Goal: Task Accomplishment & Management: Use online tool/utility

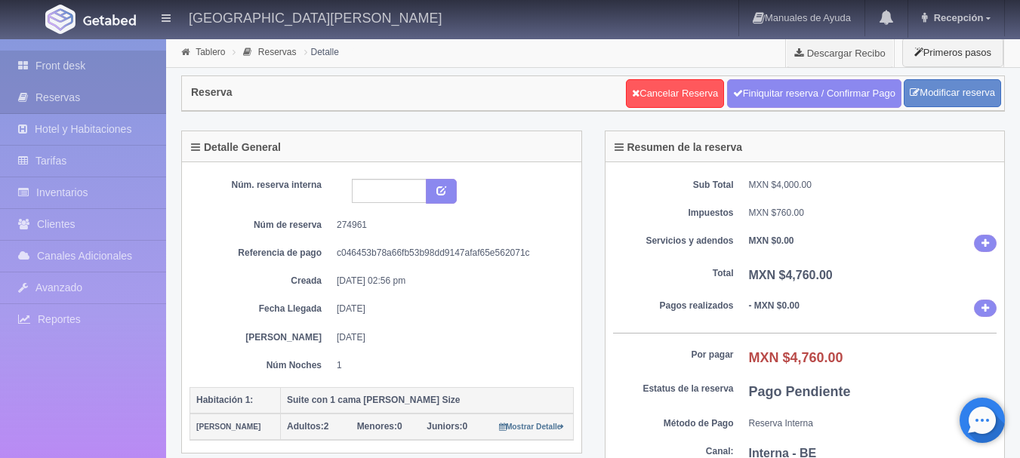
click at [83, 76] on link "Front desk" at bounding box center [83, 66] width 166 height 31
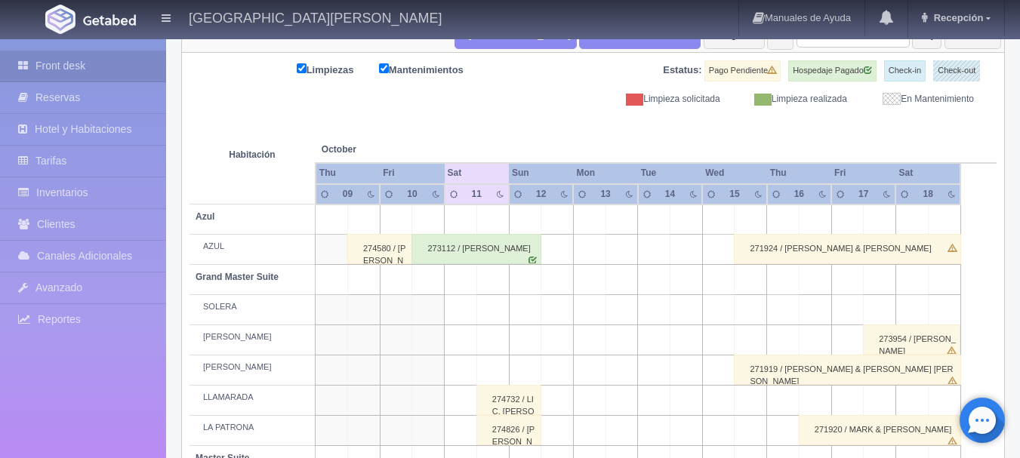
scroll to position [151, 0]
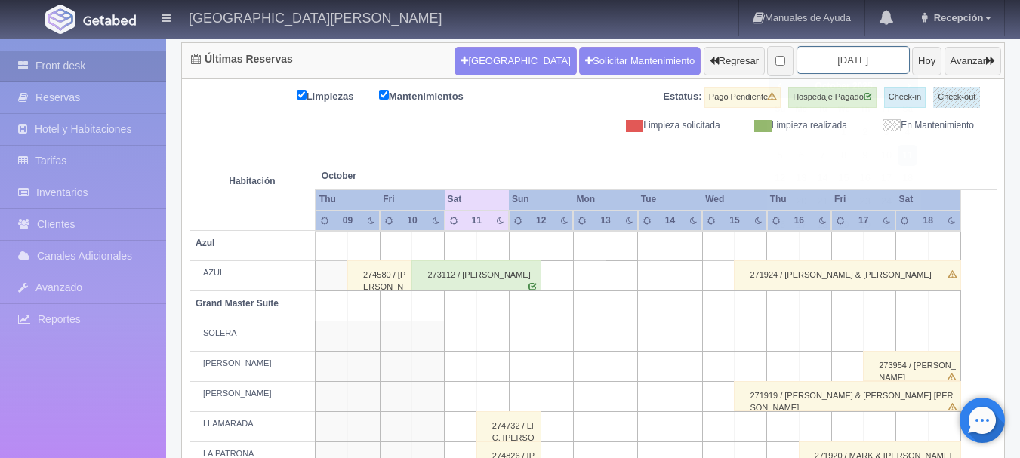
click at [855, 54] on input "[DATE]" at bounding box center [852, 60] width 113 height 28
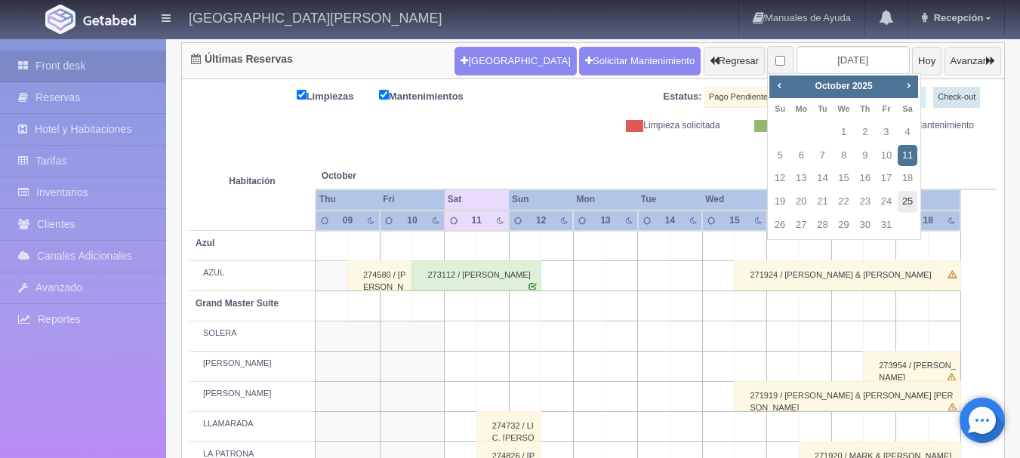
click at [904, 193] on link "25" at bounding box center [907, 202] width 20 height 22
type input "[DATE]"
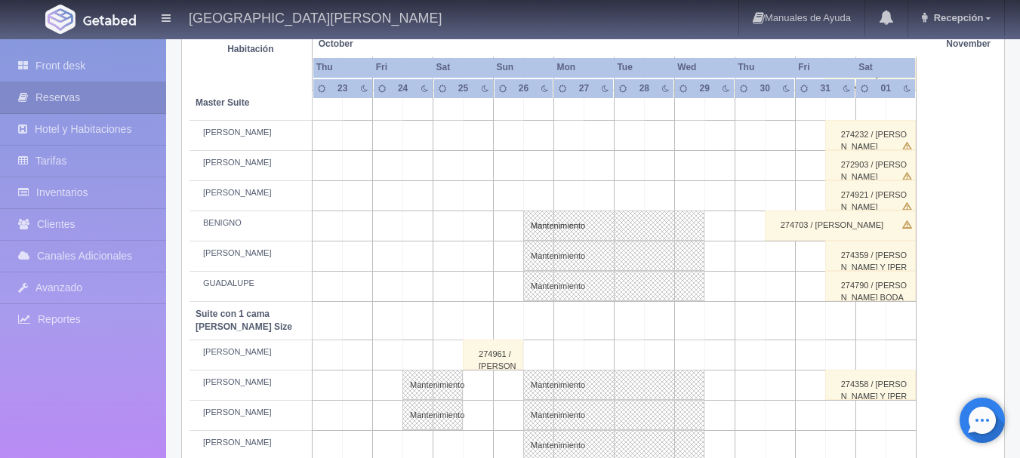
scroll to position [528, 0]
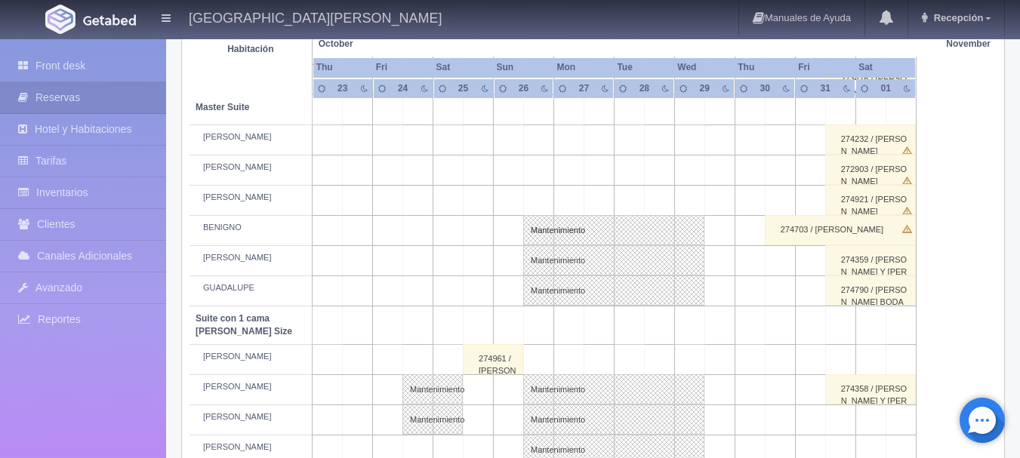
click at [537, 371] on td at bounding box center [538, 360] width 30 height 30
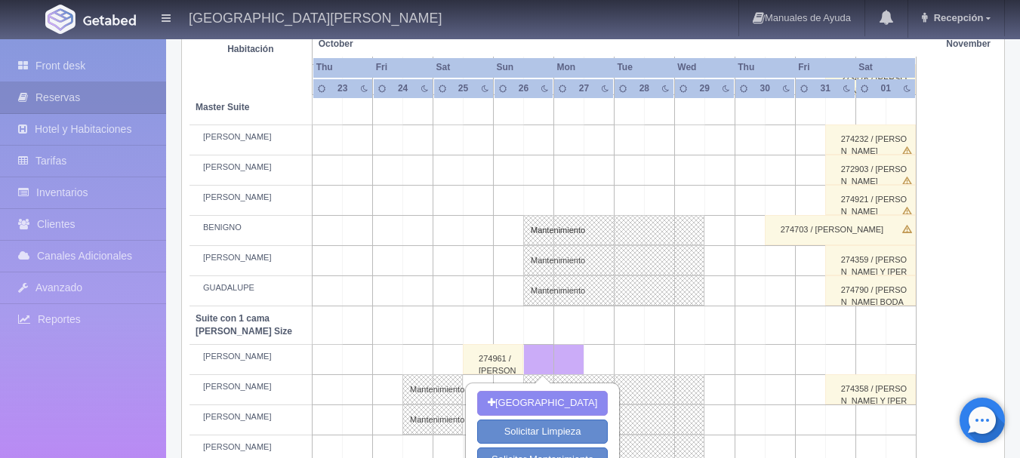
click at [688, 362] on td at bounding box center [689, 360] width 30 height 30
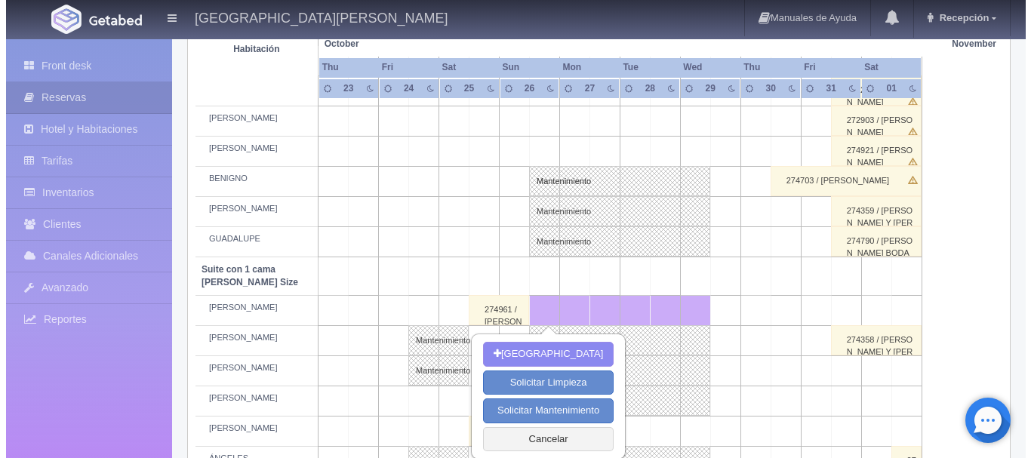
scroll to position [604, 0]
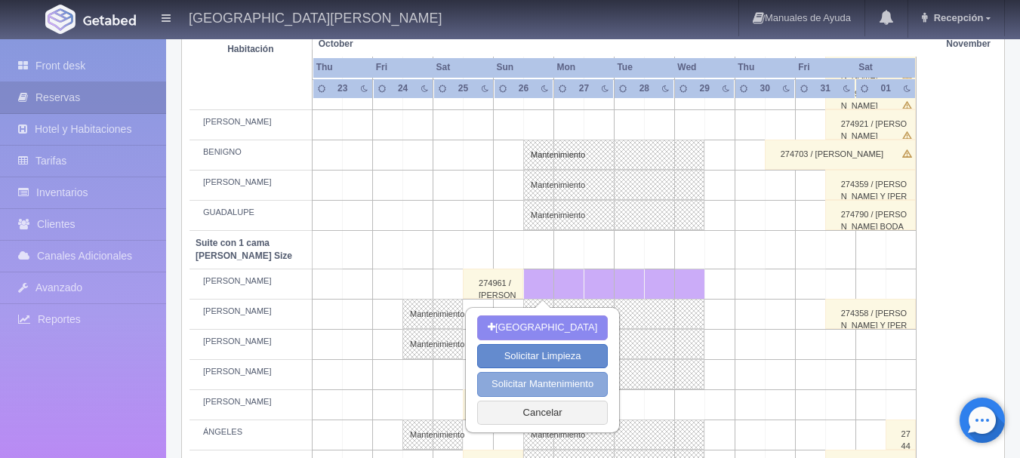
click at [574, 376] on button "Solicitar Mantenimiento" at bounding box center [542, 384] width 131 height 25
select select "Mantenimiento"
type input "26-10-2025"
type input "29-10-2025"
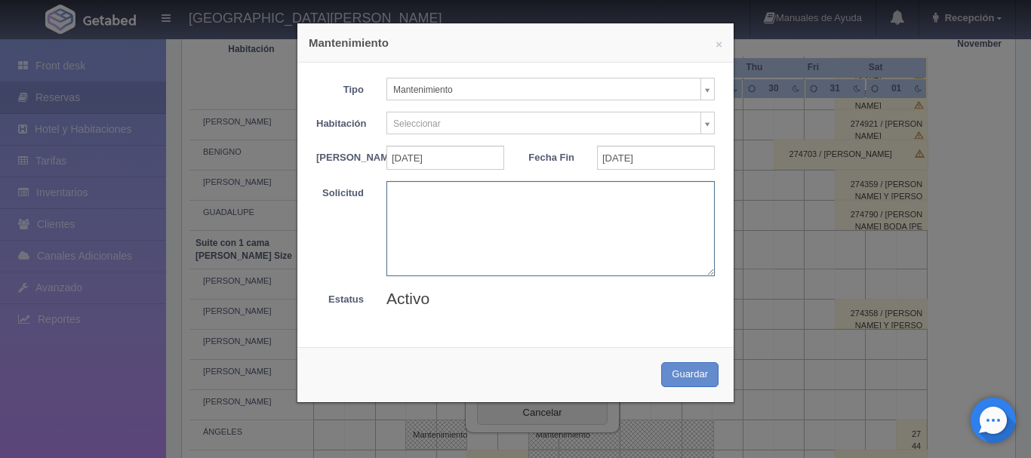
click at [478, 229] on textarea at bounding box center [550, 228] width 328 height 94
type textarea "BLOQUEO BARTENDERS MB"
click at [682, 380] on button "Guardar" at bounding box center [689, 374] width 57 height 25
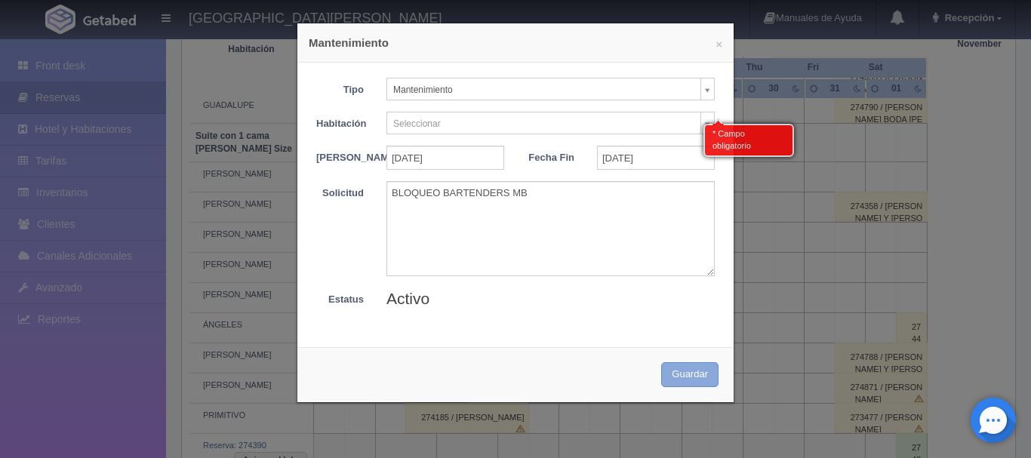
scroll to position [715, 0]
click at [623, 121] on body "Hacienda El Carmen Hotel & Spa Manuales de Ayuda Actualizaciones recientes Rece…" at bounding box center [515, 144] width 1031 height 1644
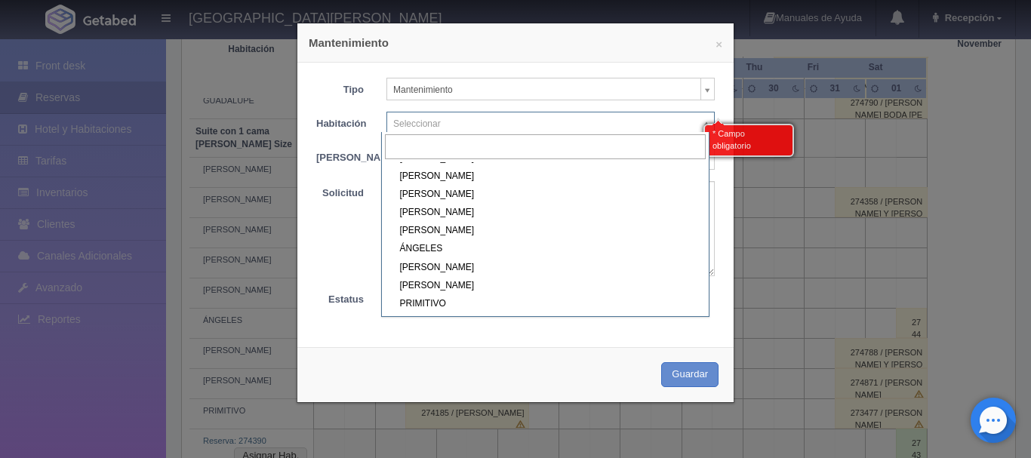
scroll to position [302, 0]
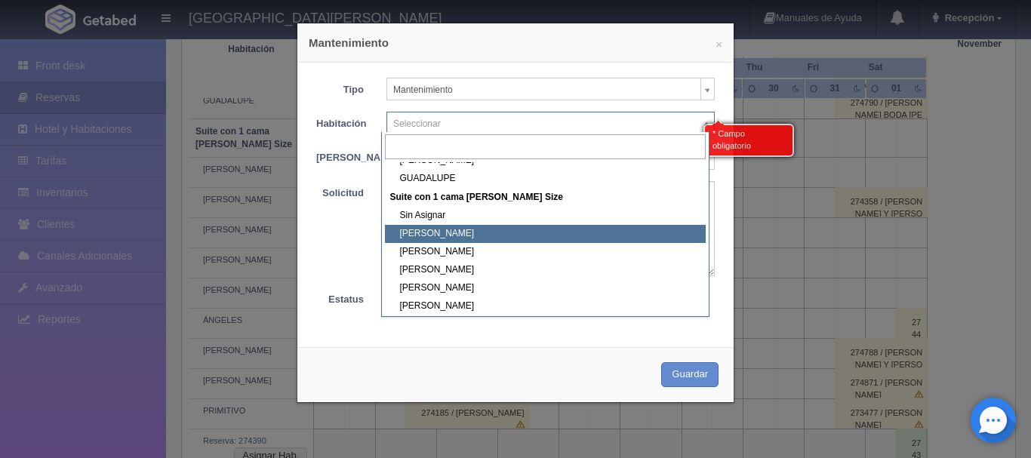
select select "1921_PEDRO"
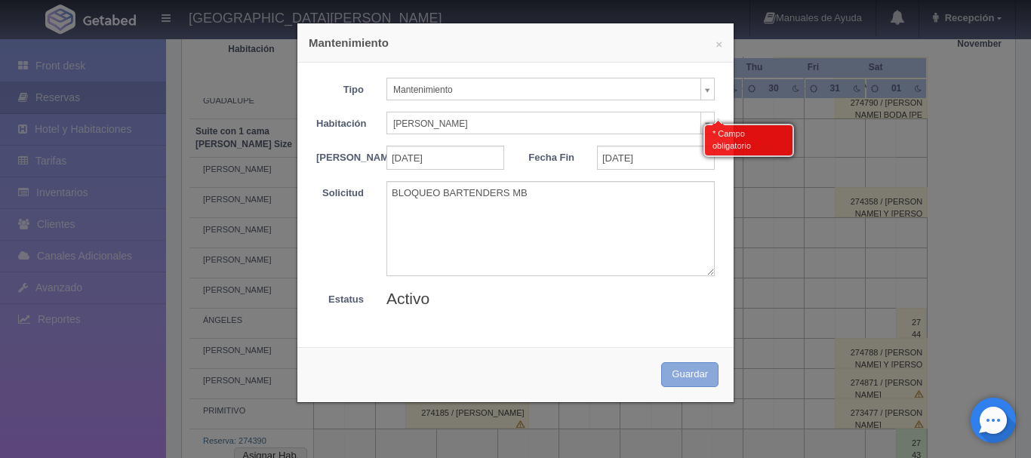
click at [687, 387] on button "Guardar" at bounding box center [689, 374] width 57 height 25
click at [700, 387] on button "Guardar" at bounding box center [689, 374] width 57 height 25
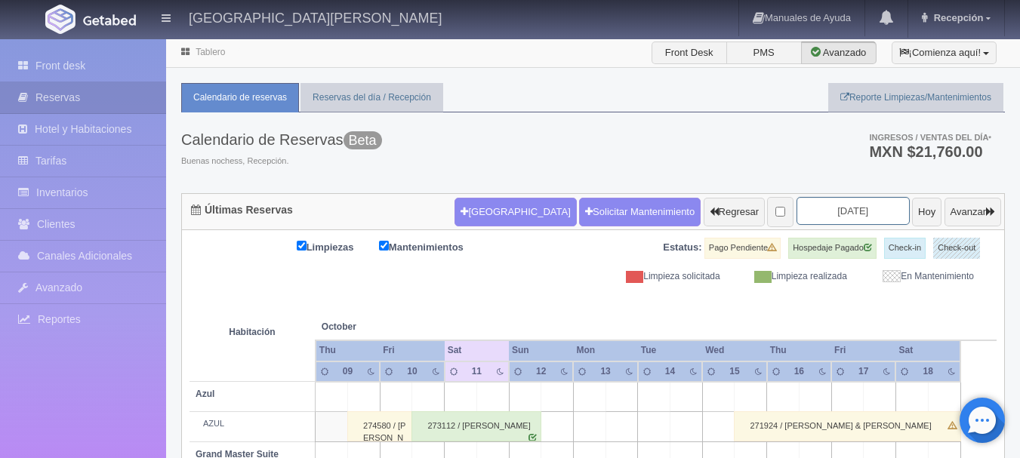
click at [841, 212] on input "[DATE]" at bounding box center [852, 211] width 113 height 28
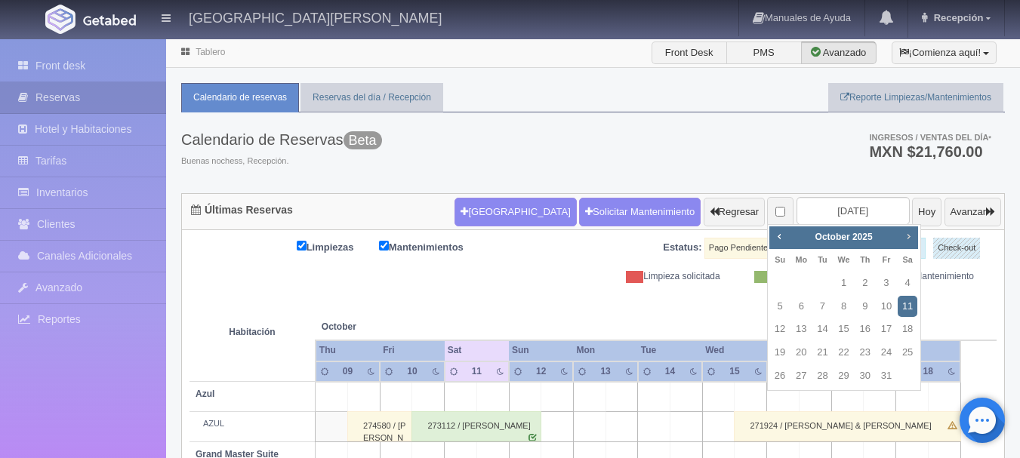
click at [906, 236] on span "Next" at bounding box center [908, 236] width 12 height 12
click at [789, 241] on div "Prev Next November 2025" at bounding box center [843, 237] width 149 height 23
click at [782, 241] on span "Prev" at bounding box center [779, 236] width 12 height 12
click at [903, 341] on td "25" at bounding box center [907, 352] width 21 height 23
type input "2025-10-25"
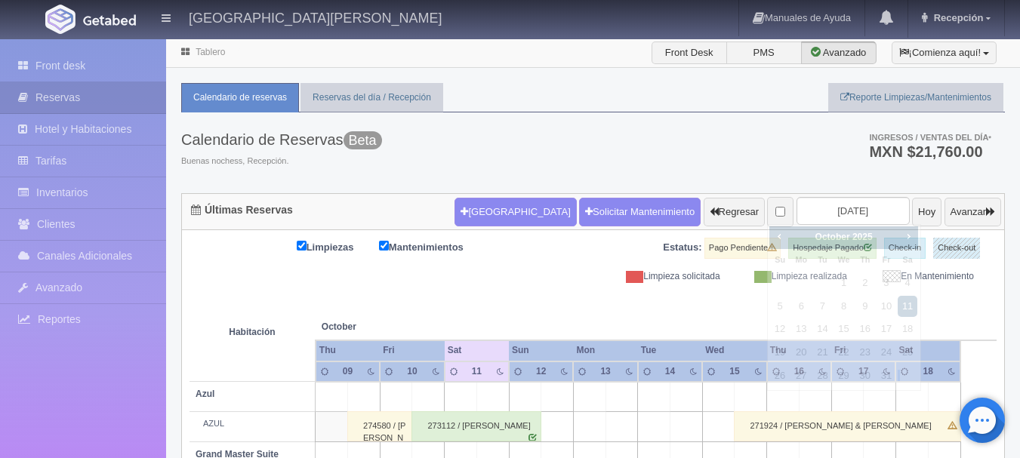
click at [903, 341] on td "25" at bounding box center [907, 352] width 21 height 23
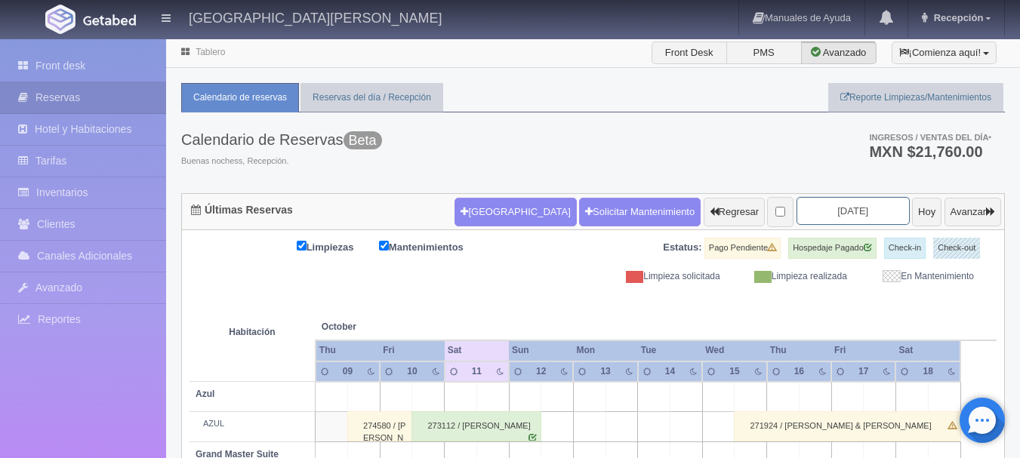
click at [832, 211] on input "2025-10-25" at bounding box center [852, 211] width 113 height 28
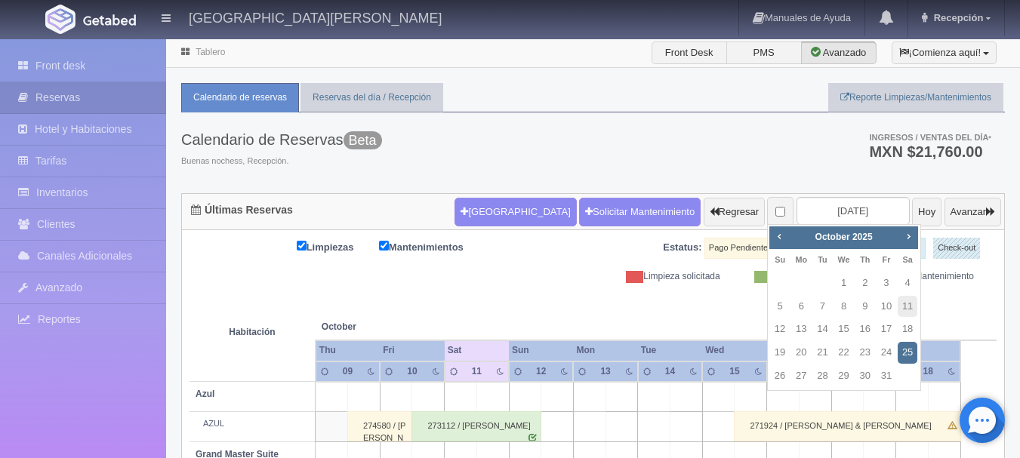
click at [909, 347] on link "25" at bounding box center [907, 353] width 20 height 22
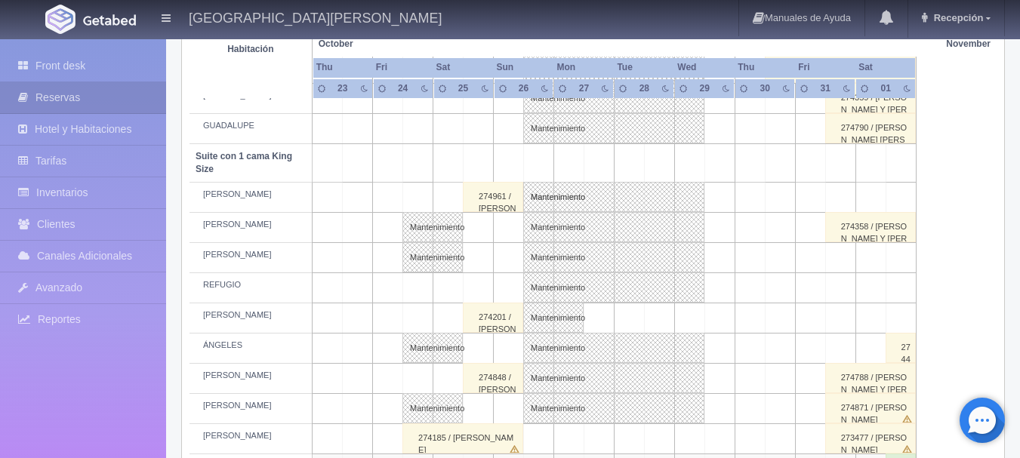
scroll to position [830, 0]
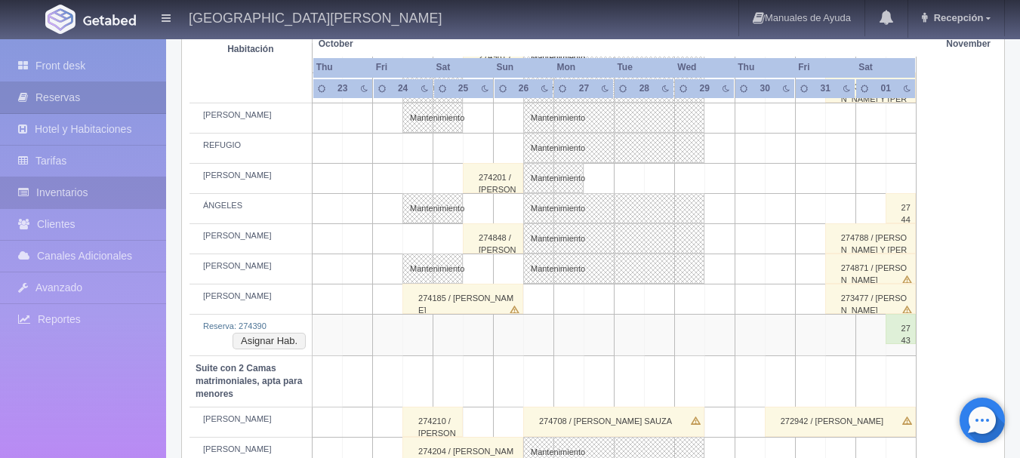
click at [132, 185] on link "Inventarios" at bounding box center [83, 192] width 166 height 31
